Goal: Task Accomplishment & Management: Complete application form

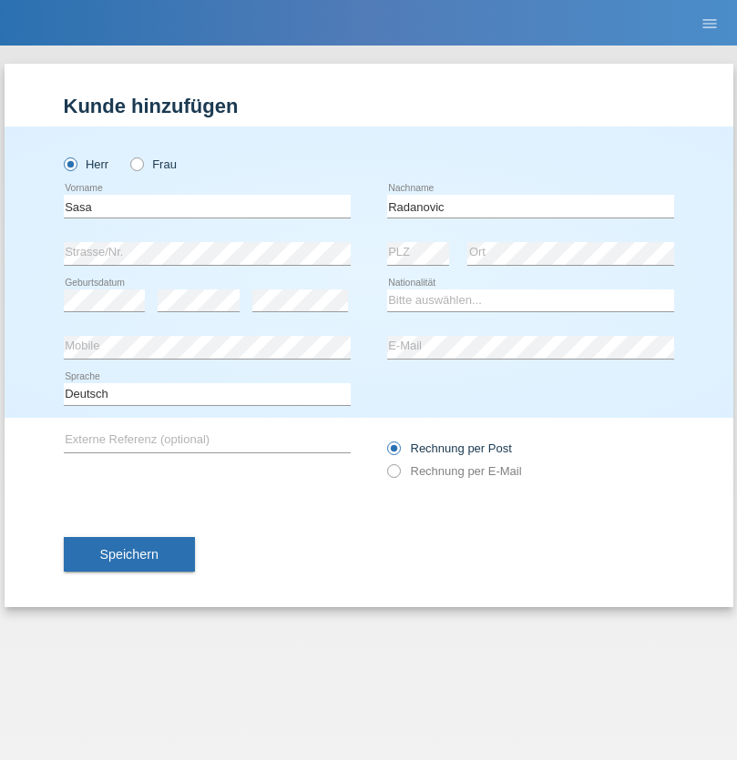
type input "Radanovic"
select select "CH"
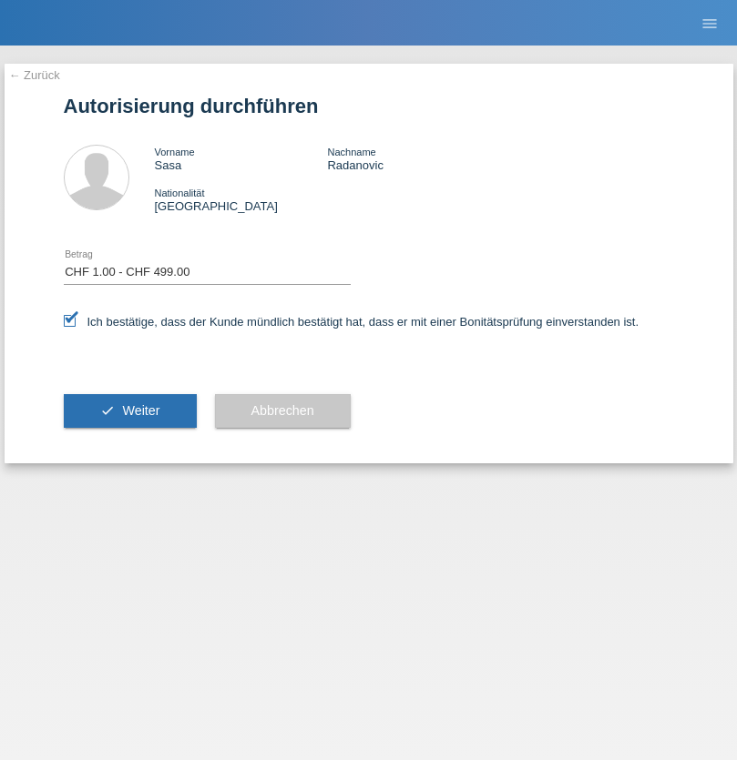
select select "1"
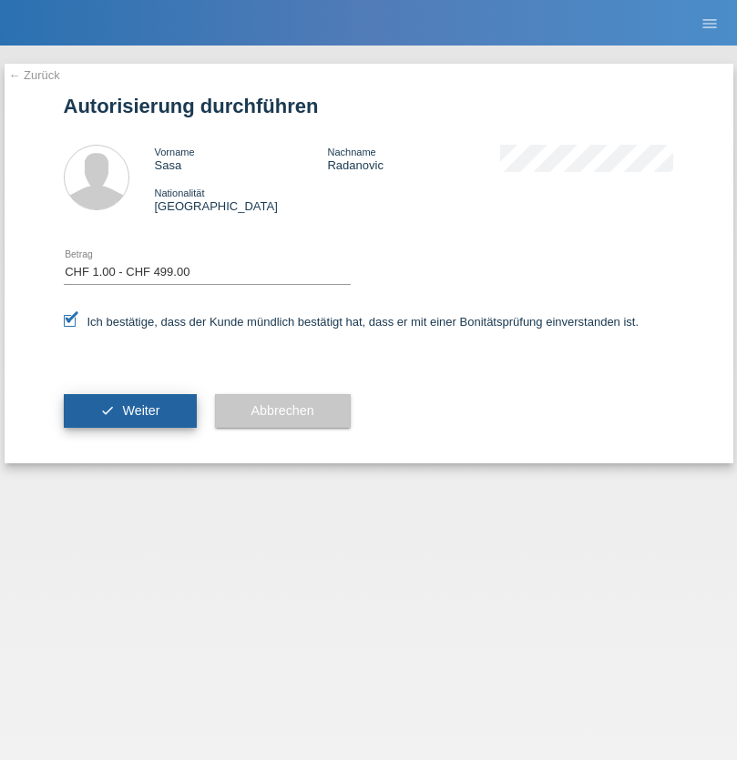
click at [129, 411] on span "Weiter" at bounding box center [140, 410] width 37 height 15
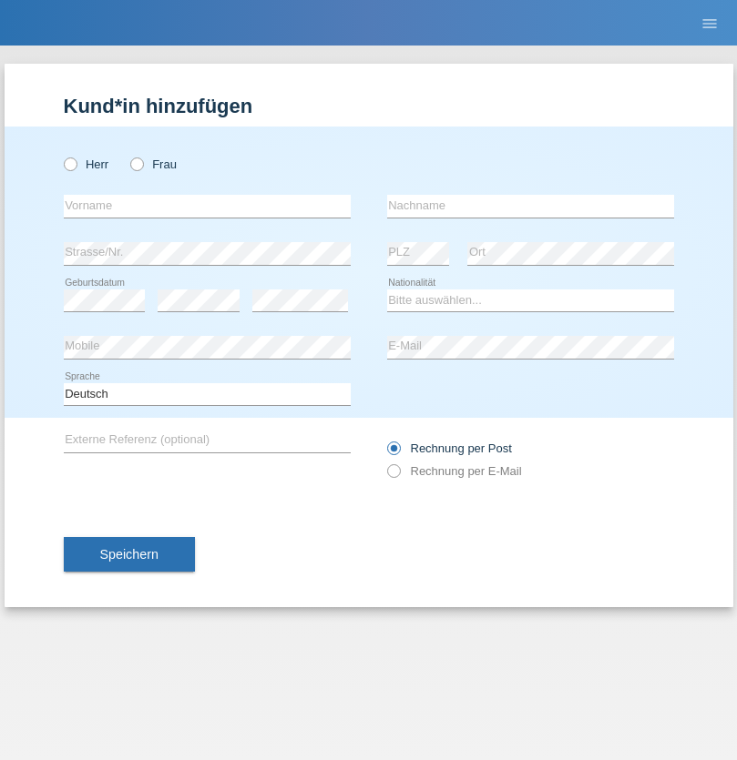
radio input "true"
click at [207, 206] on input "text" at bounding box center [207, 206] width 287 height 23
type input "[PERSON_NAME]"
click at [530, 206] on input "text" at bounding box center [530, 206] width 287 height 23
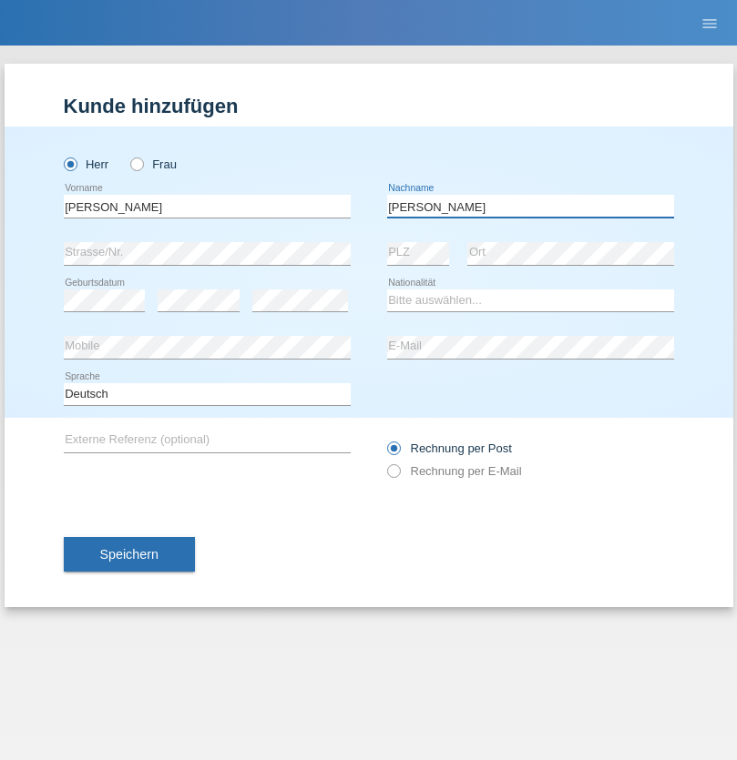
type input "[PERSON_NAME]"
select select "PT"
select select "C"
select select "13"
select select "07"
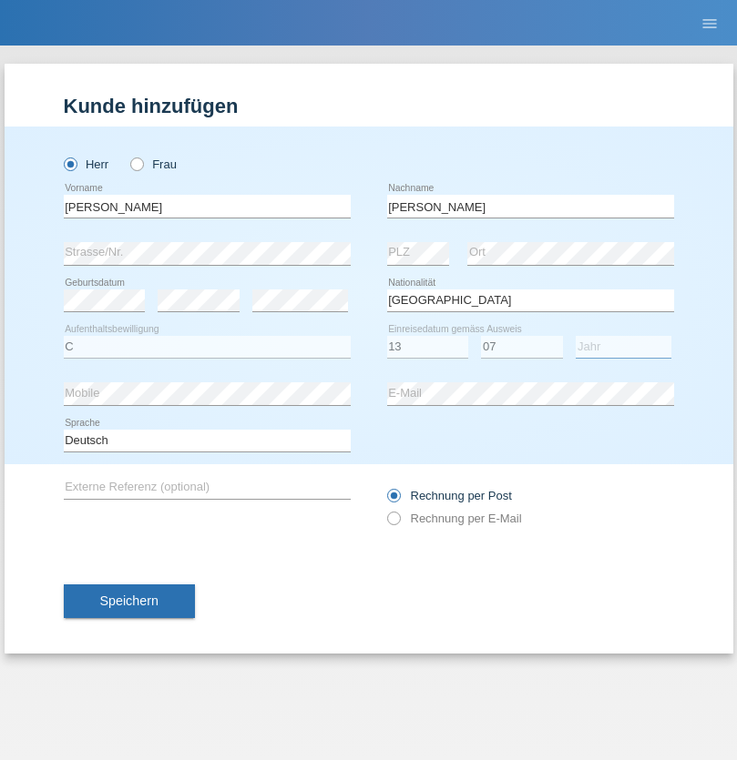
select select "1999"
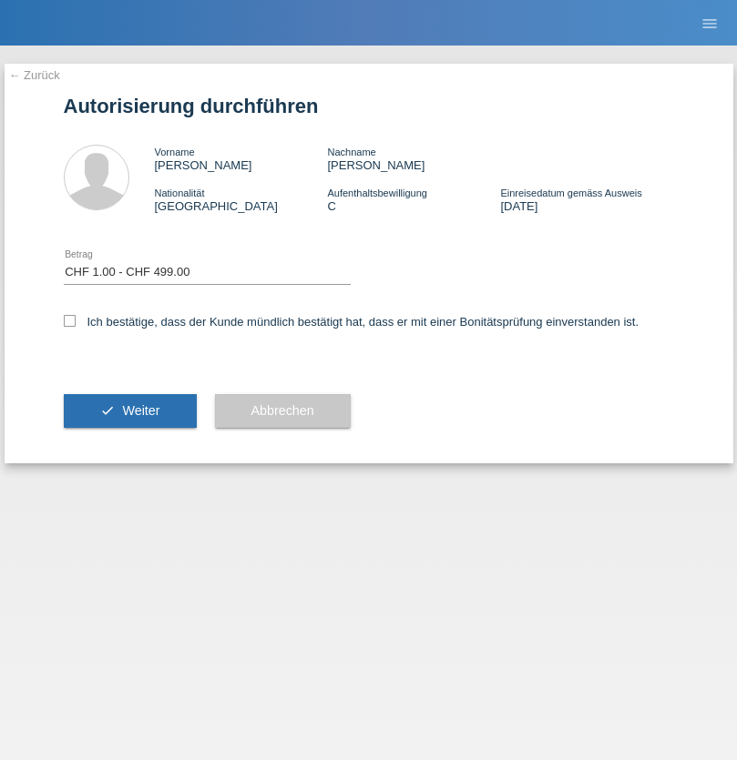
select select "1"
checkbox input "true"
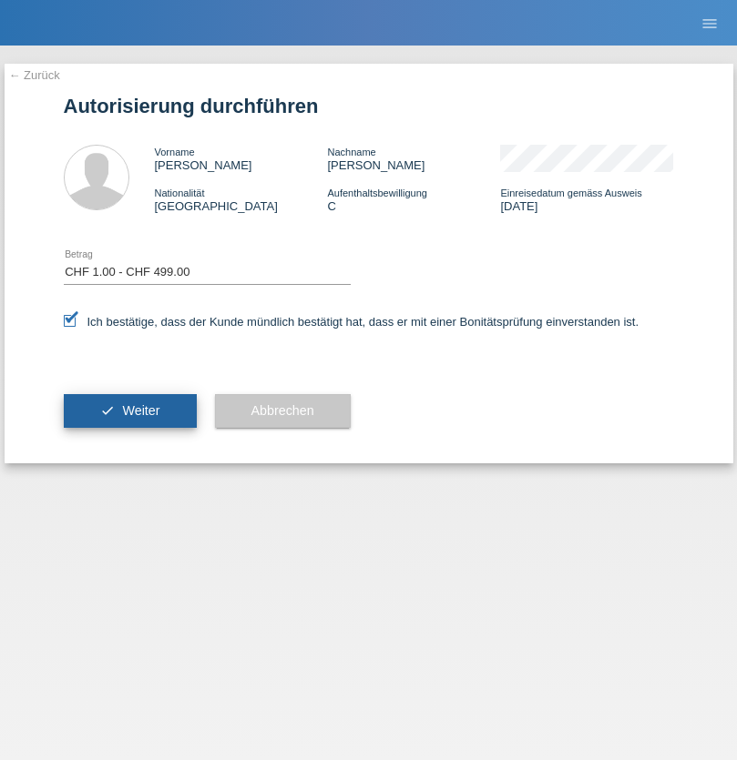
click at [129, 411] on span "Weiter" at bounding box center [140, 410] width 37 height 15
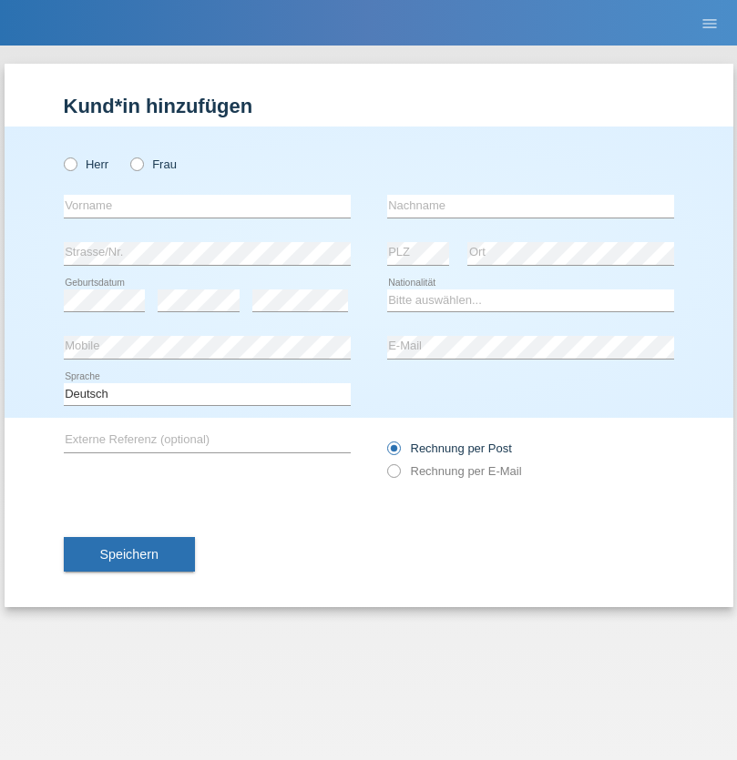
radio input "true"
click at [207, 206] on input "text" at bounding box center [207, 206] width 287 height 23
type input "Milijana"
click at [530, 206] on input "text" at bounding box center [530, 206] width 287 height 23
type input "Radanovic"
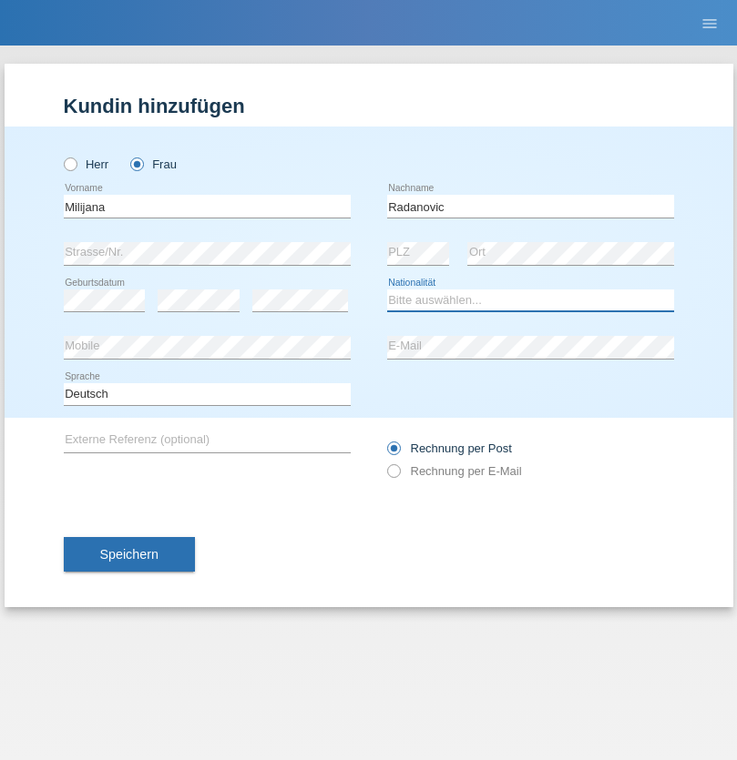
select select "CH"
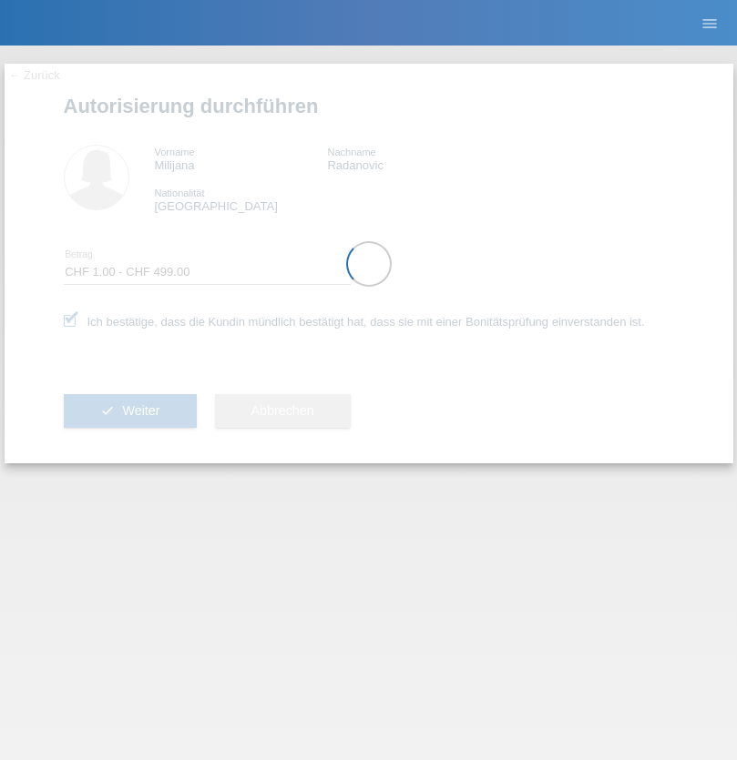
select select "1"
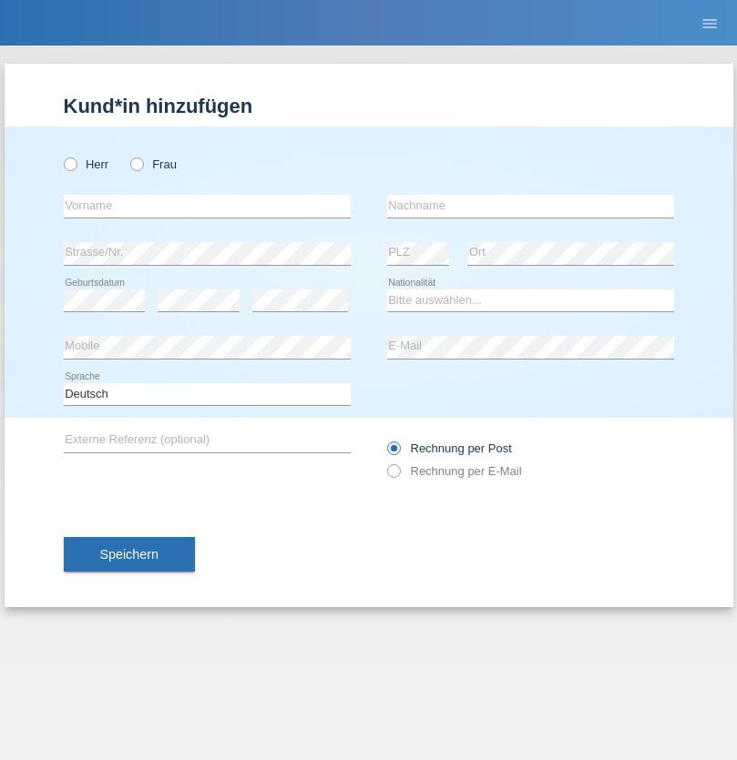
radio input "true"
click at [207, 206] on input "text" at bounding box center [207, 206] width 287 height 23
type input "Marie"
click at [530, 206] on input "text" at bounding box center [530, 206] width 287 height 23
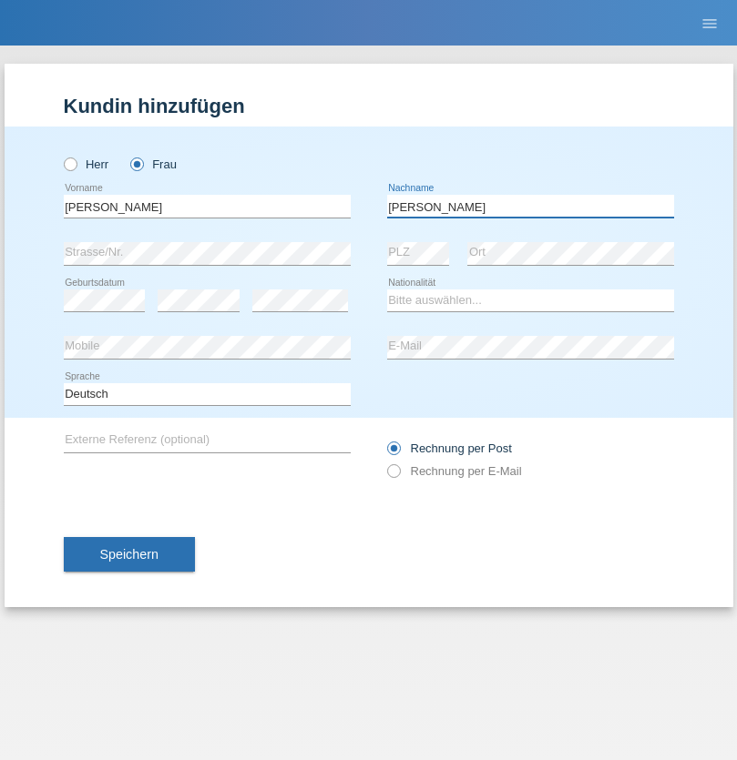
type input "Schlup"
select select "CH"
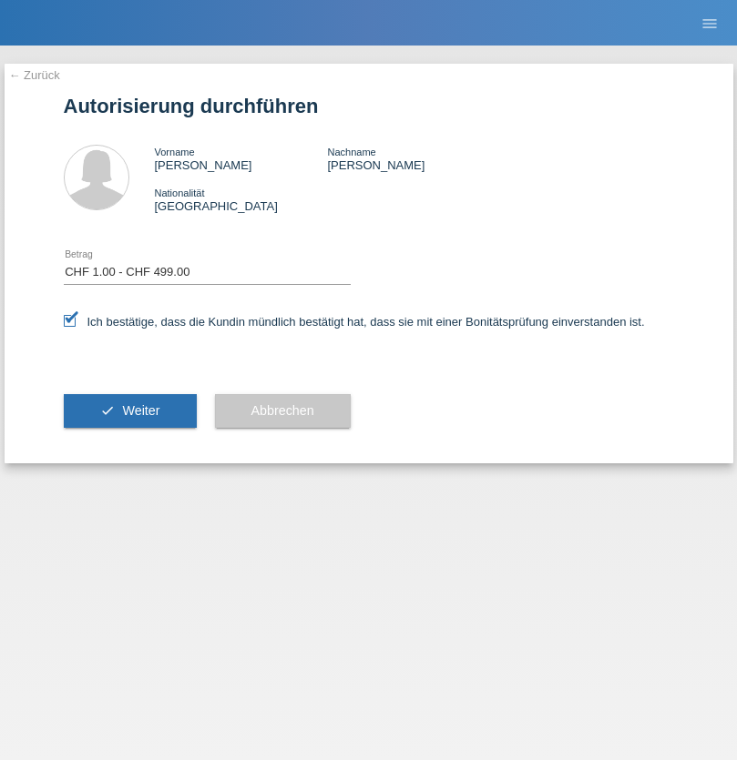
select select "1"
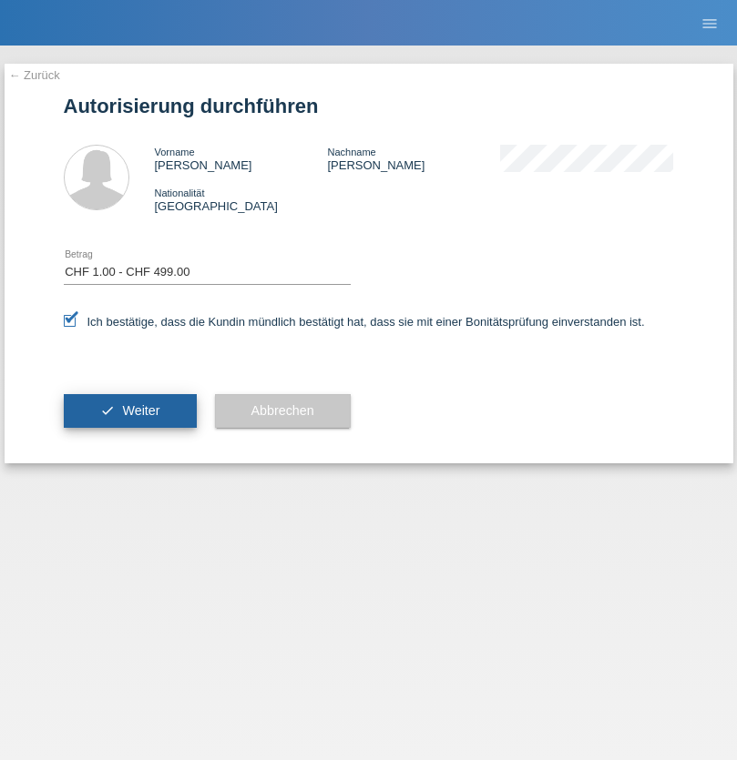
click at [129, 411] on span "Weiter" at bounding box center [140, 410] width 37 height 15
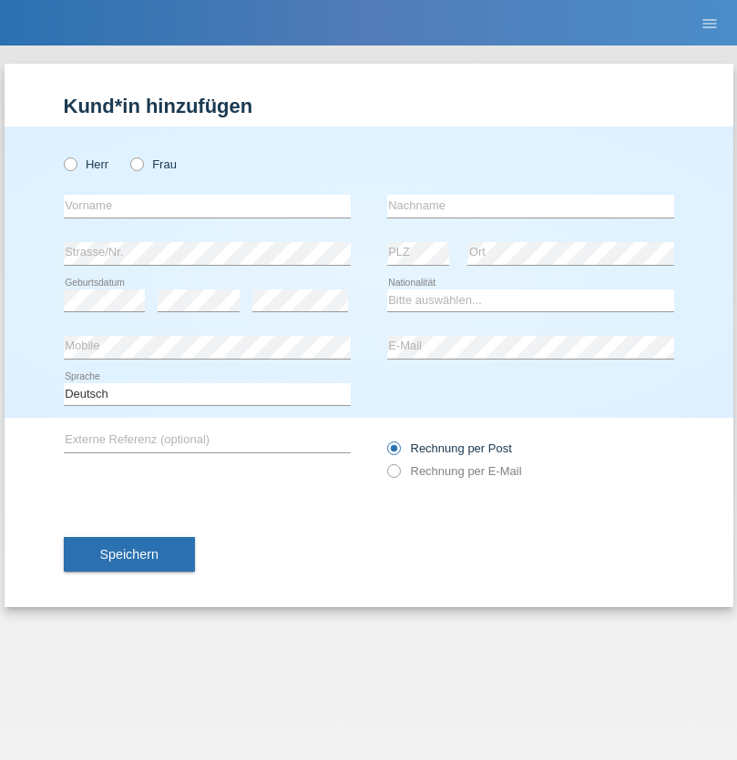
radio input "true"
select select "RS"
select select "C"
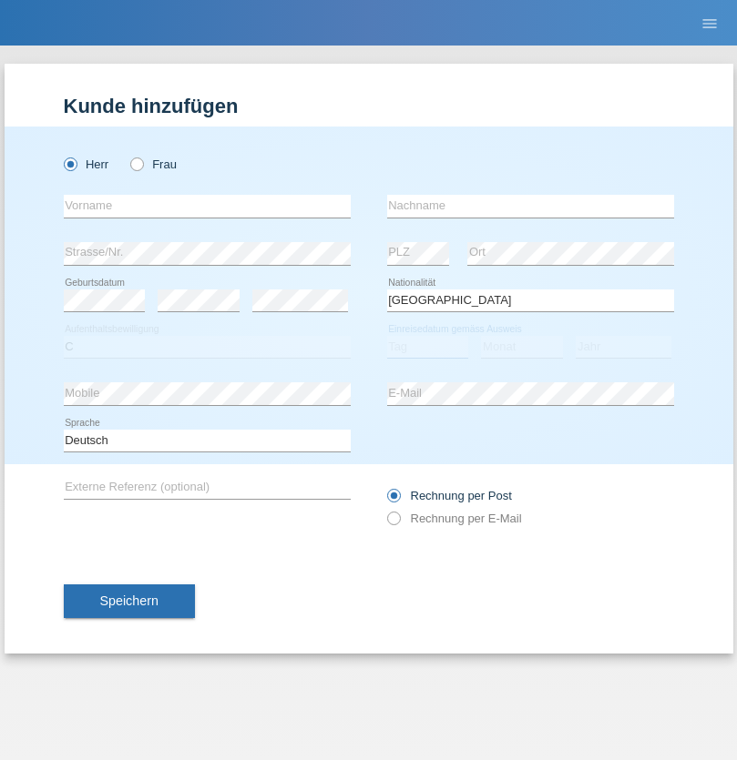
select select "08"
select select "10"
select select "2006"
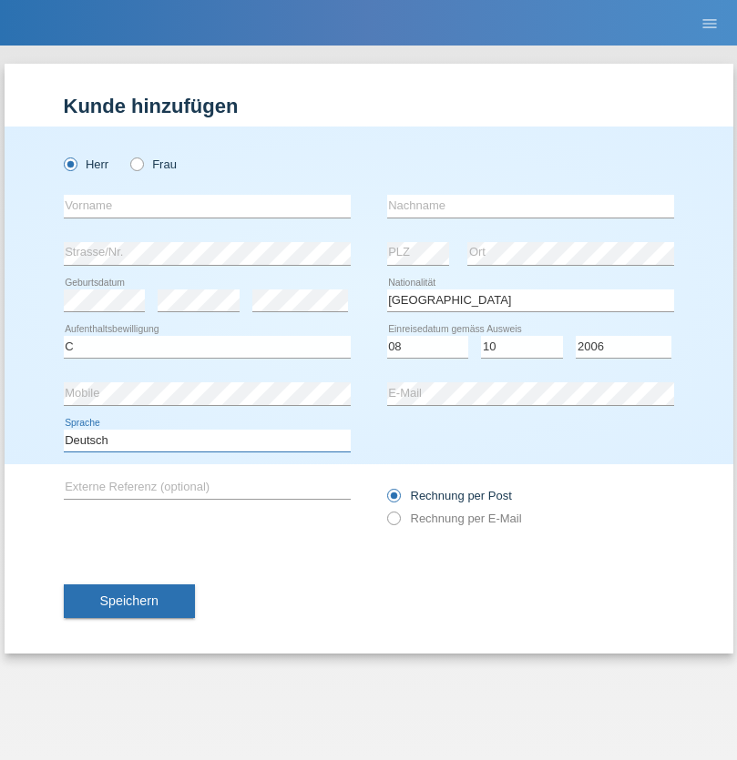
select select "en"
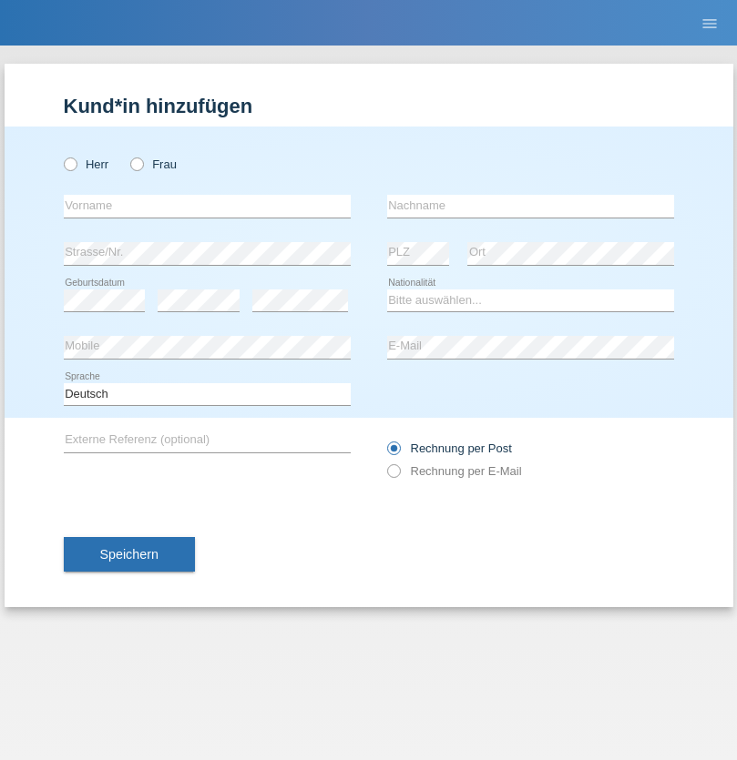
radio input "true"
click at [207, 206] on input "text" at bounding box center [207, 206] width 287 height 23
type input "Sladjan"
click at [530, 206] on input "text" at bounding box center [530, 206] width 287 height 23
type input "Pejic"
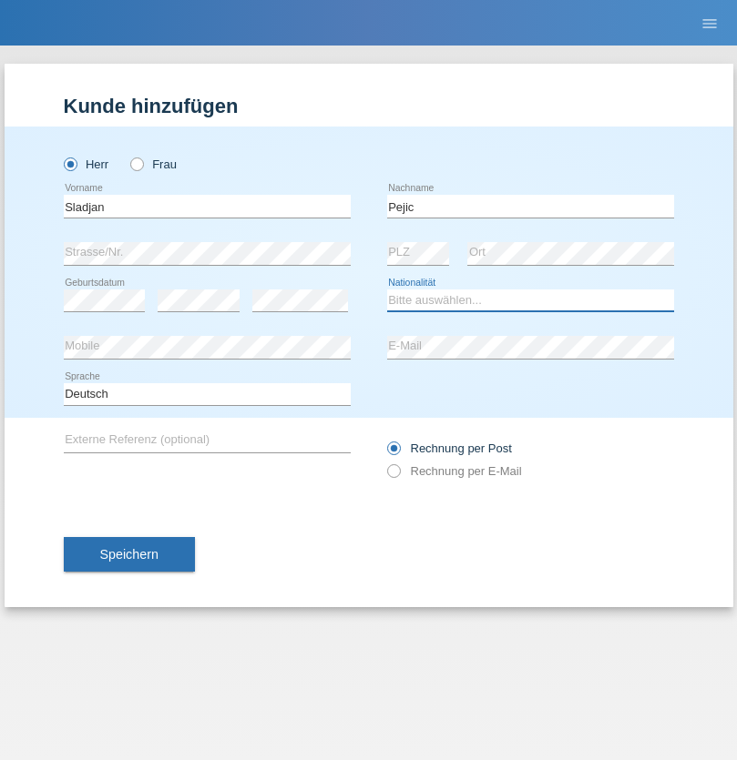
select select "CH"
radio input "true"
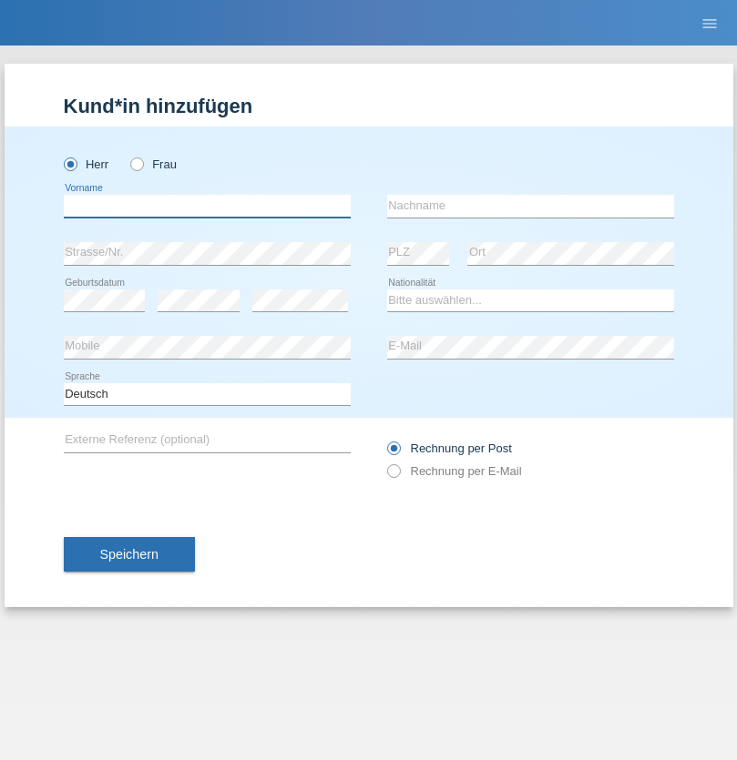
click at [207, 206] on input "text" at bounding box center [207, 206] width 287 height 23
type input "[PERSON_NAME]"
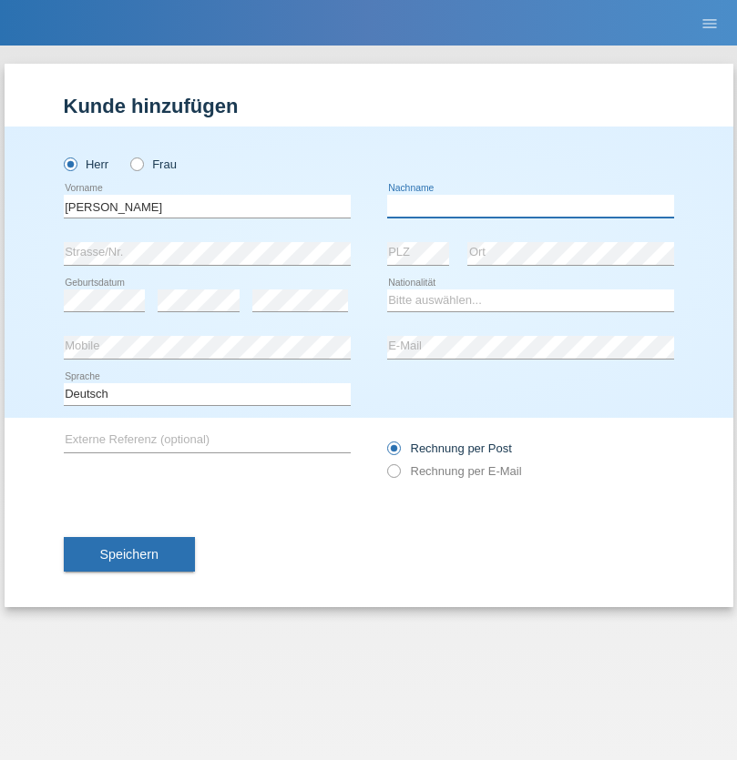
click at [530, 206] on input "text" at bounding box center [530, 206] width 287 height 23
type input "Nemani"
select select "AF"
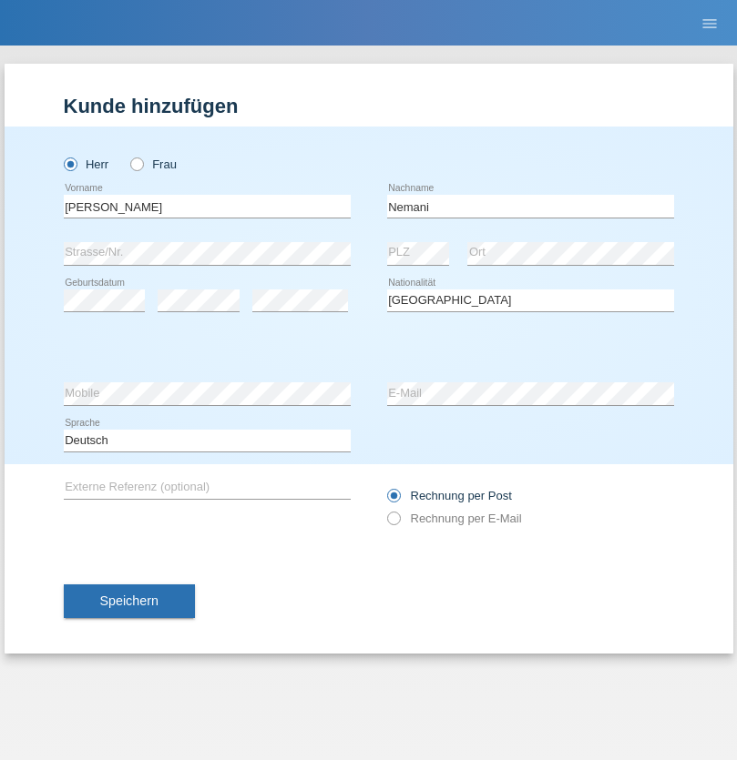
select select "C"
select select "02"
select select "01"
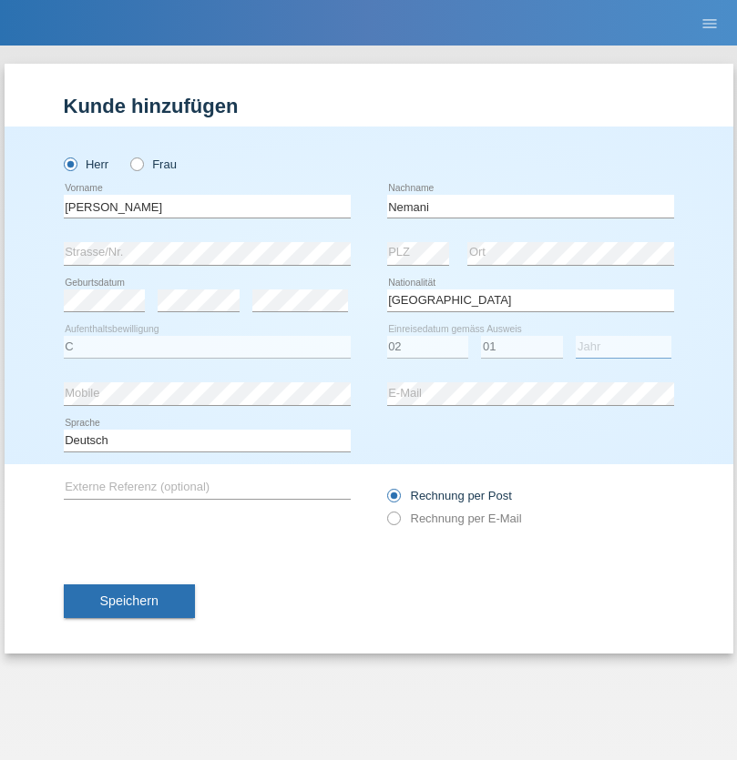
select select "2021"
